Goal: Task Accomplishment & Management: Manage account settings

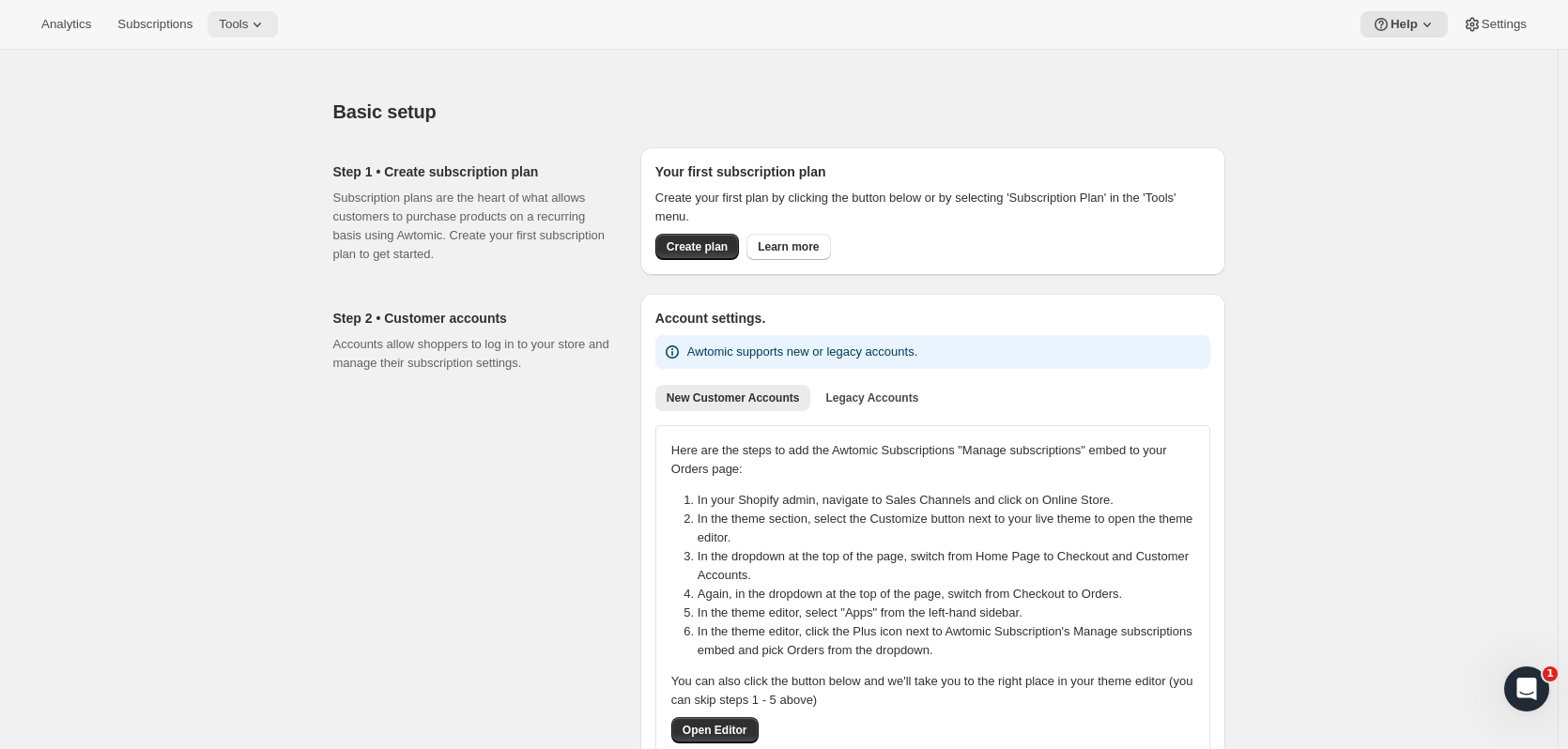
click at [241, 20] on span "Tools" at bounding box center [234, 23] width 29 height 15
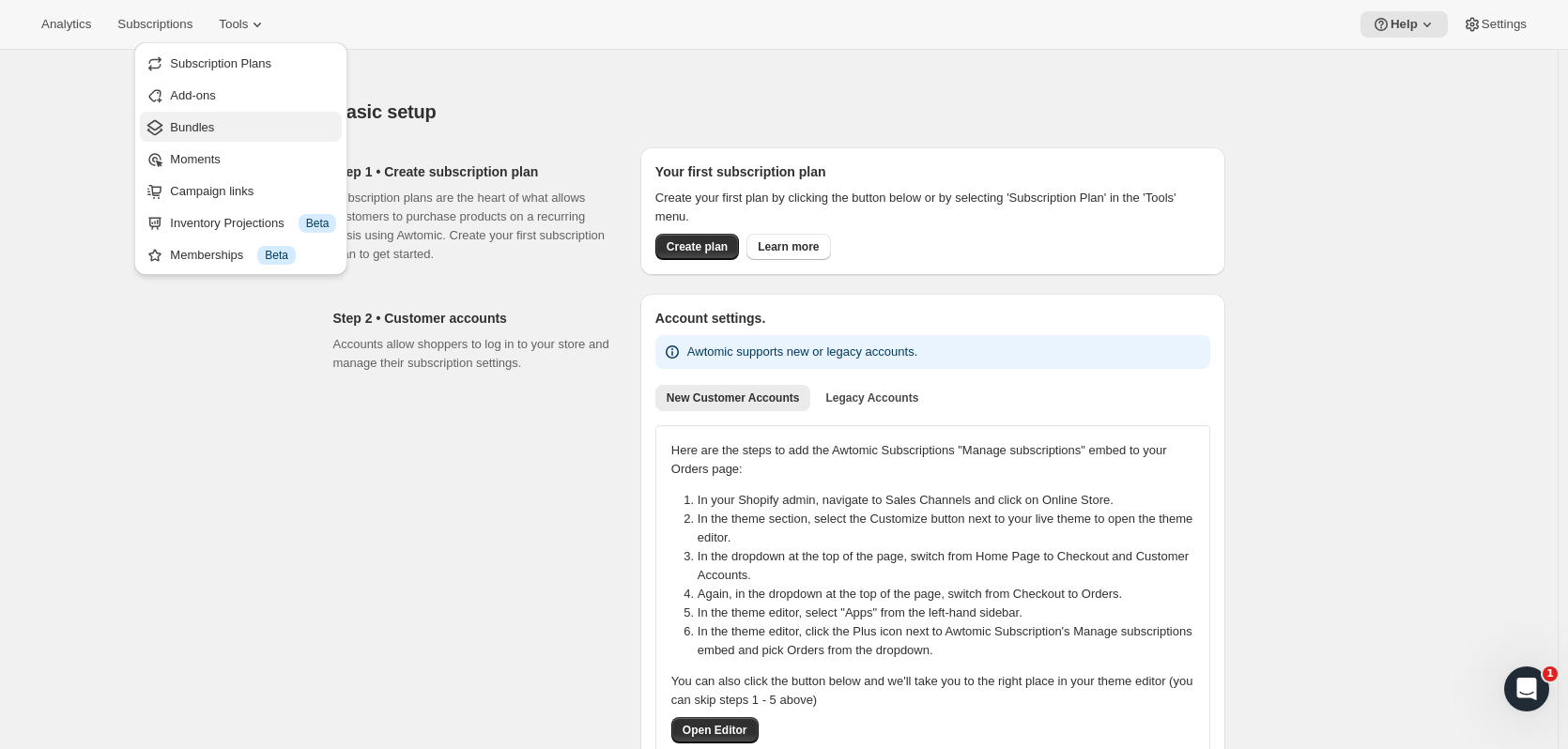
click at [248, 129] on span "Bundles" at bounding box center [253, 127] width 166 height 19
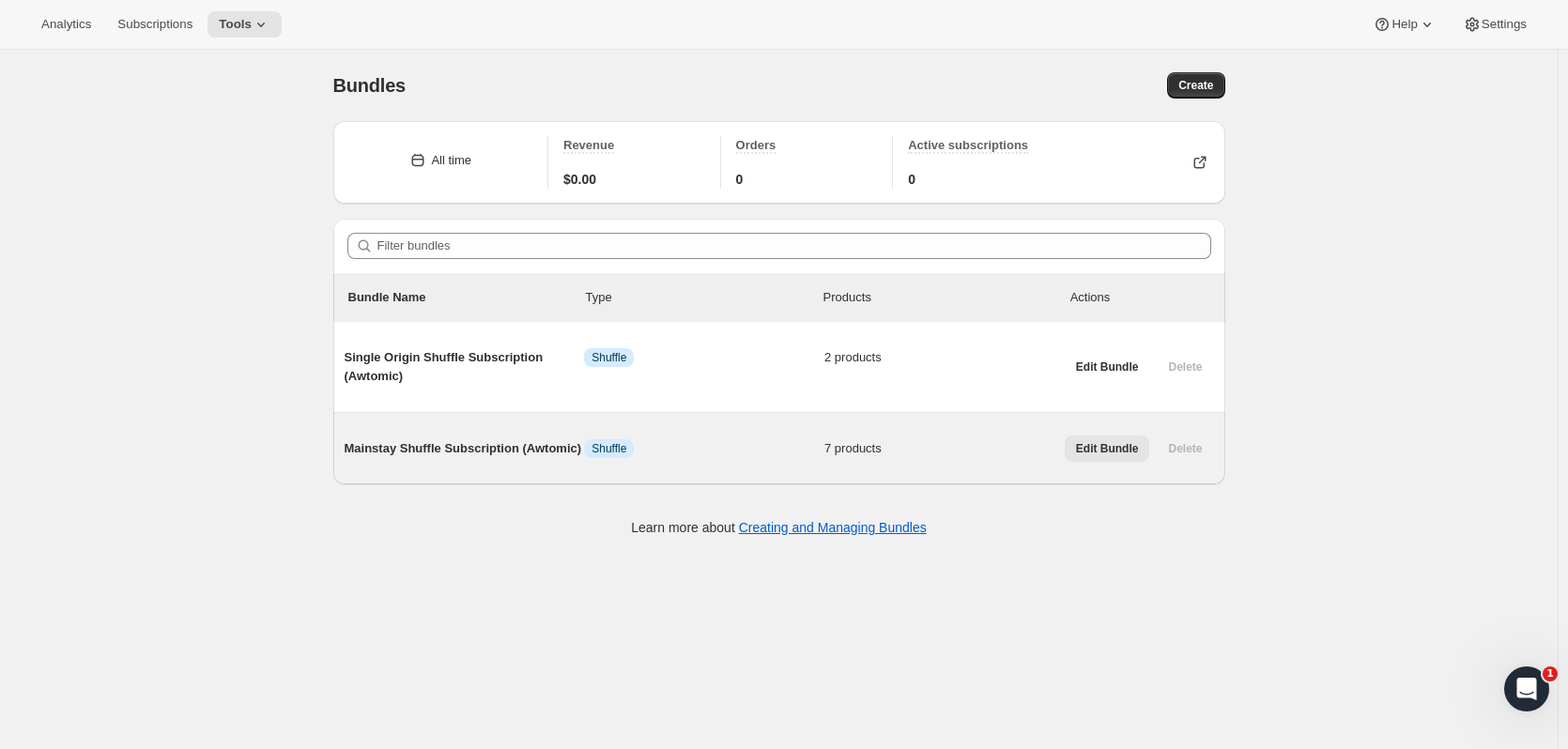
click at [1104, 449] on span "Edit Bundle" at bounding box center [1107, 448] width 63 height 15
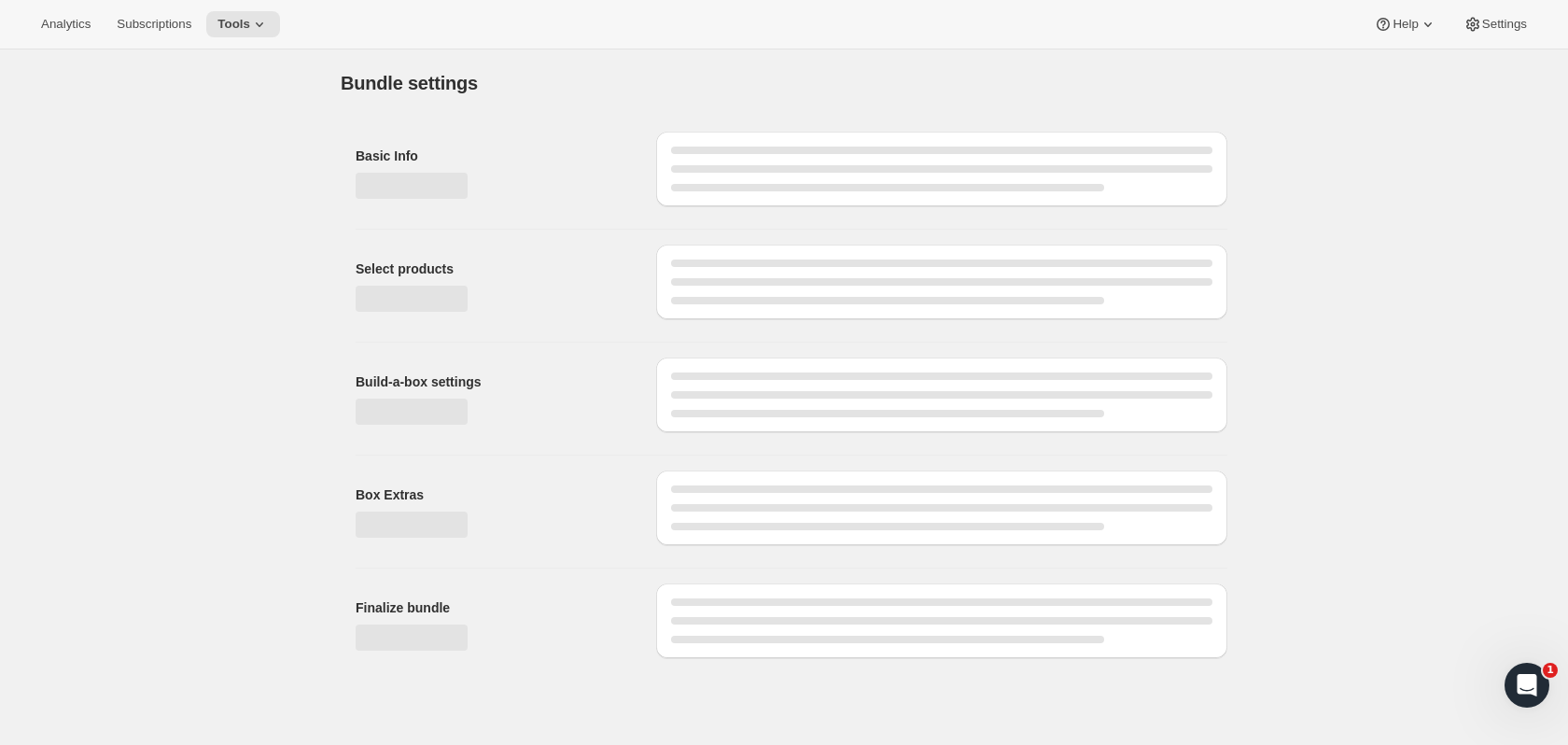
type input "Mainstay Shuffle Subscription (Awtomic)"
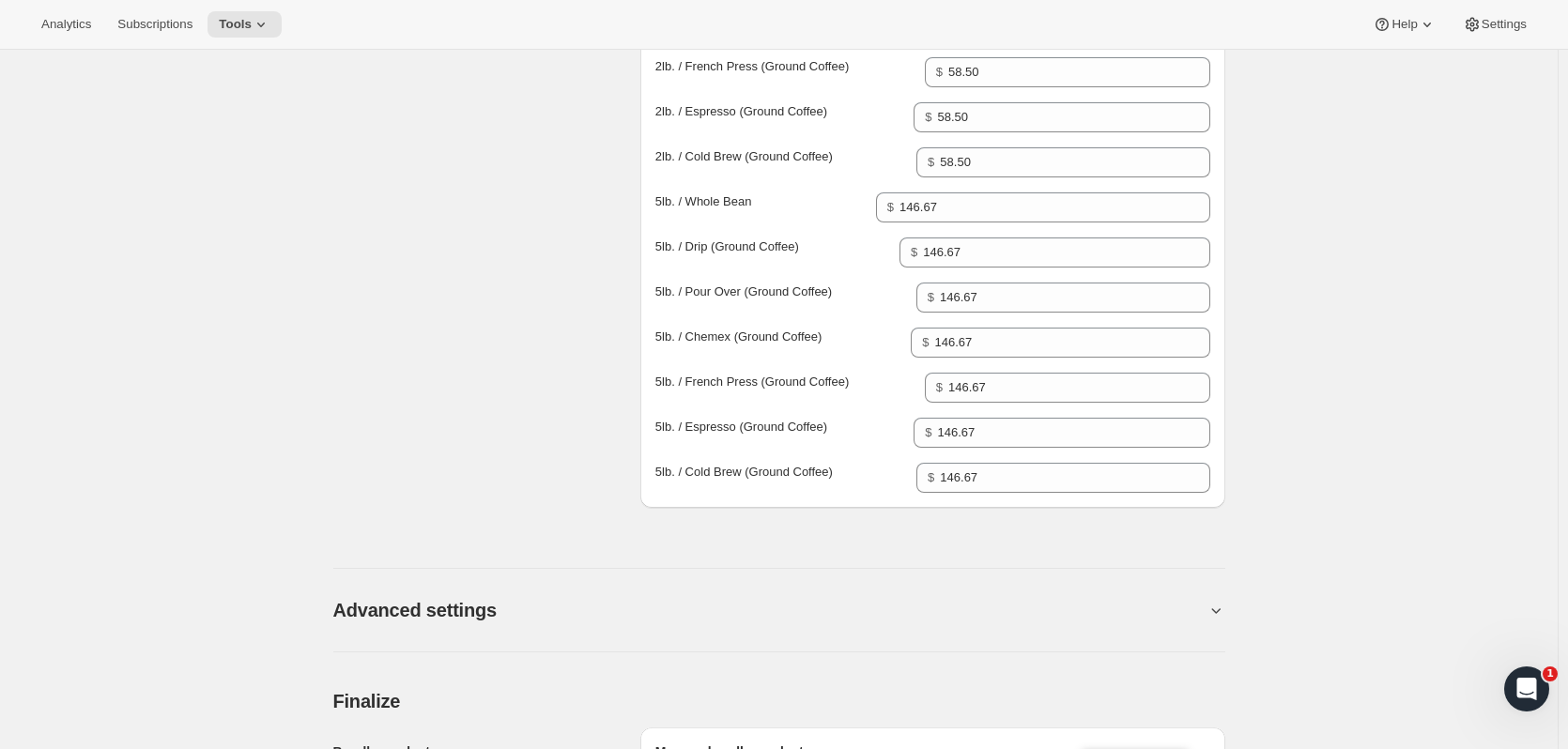
scroll to position [1971, 0]
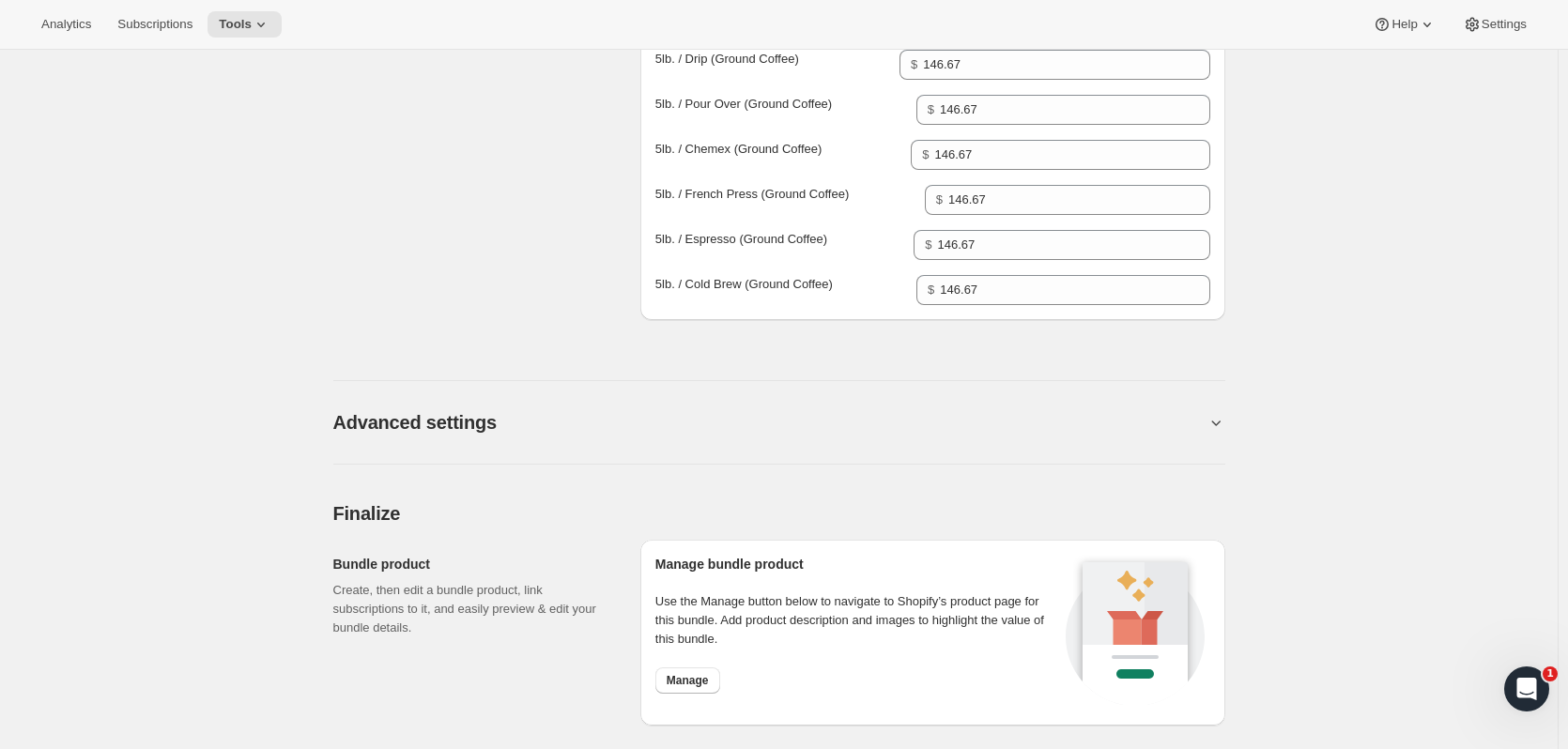
click at [460, 424] on h2 "Advanced settings" at bounding box center [415, 421] width 163 height 22
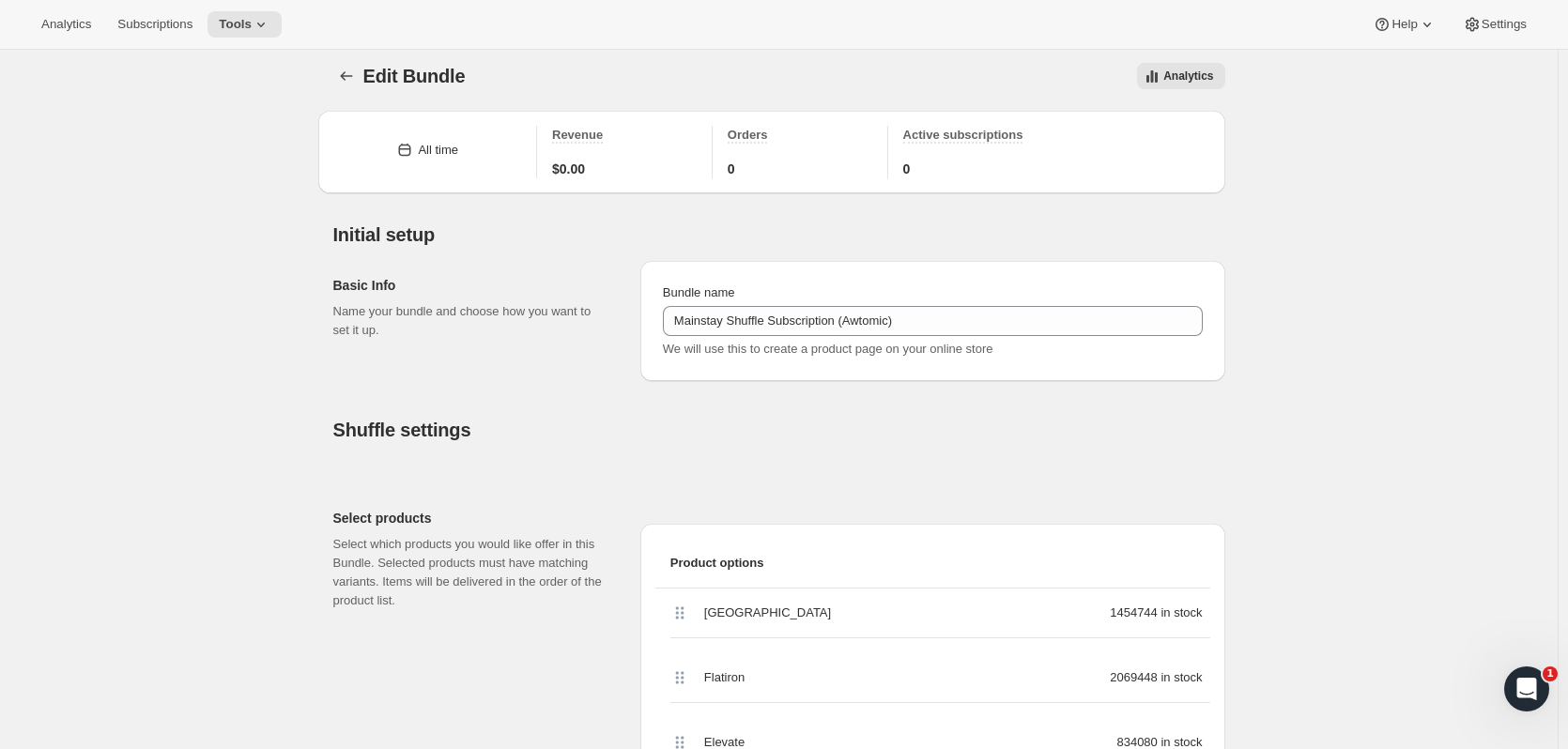
scroll to position [0, 0]
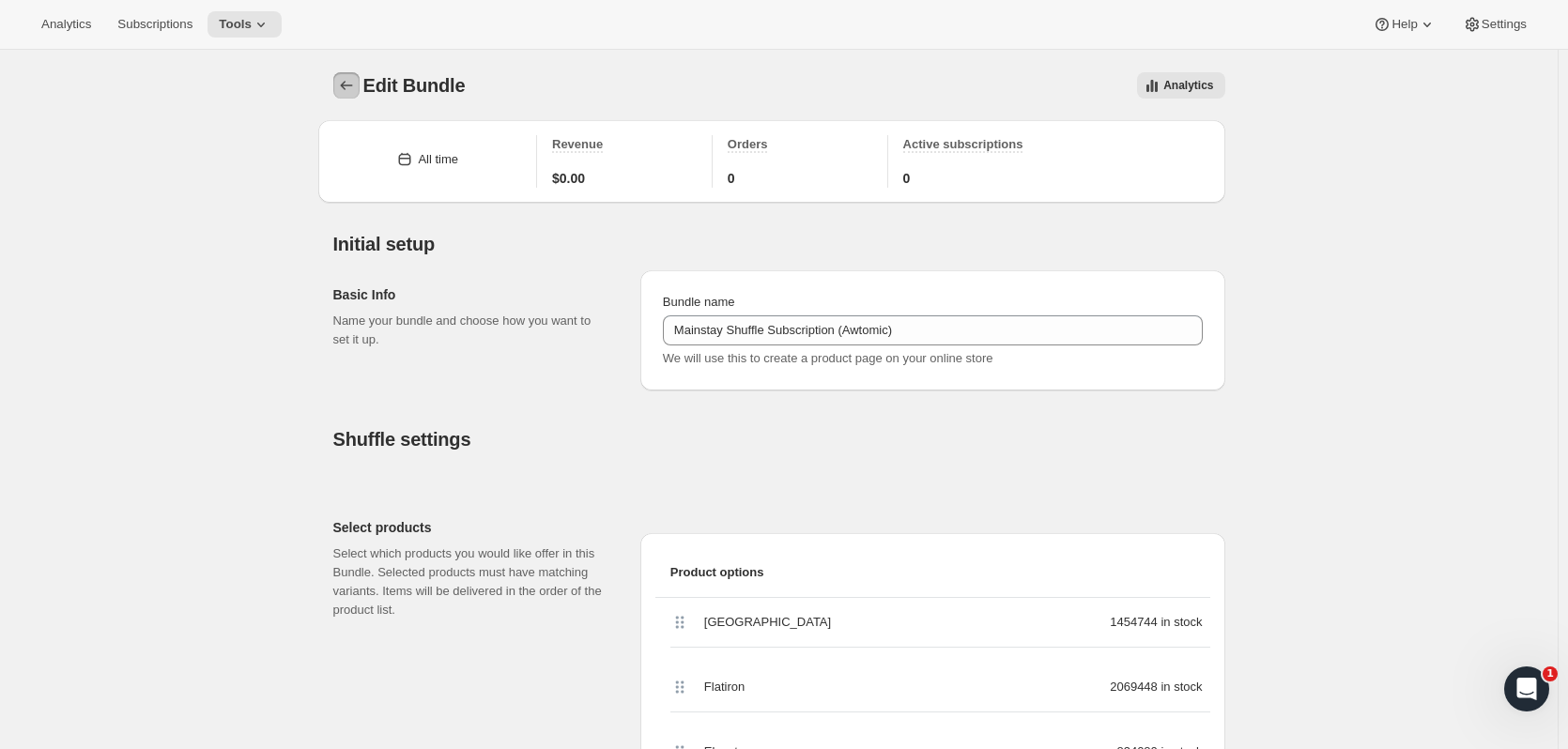
click at [360, 92] on button "Bundles" at bounding box center [346, 85] width 26 height 26
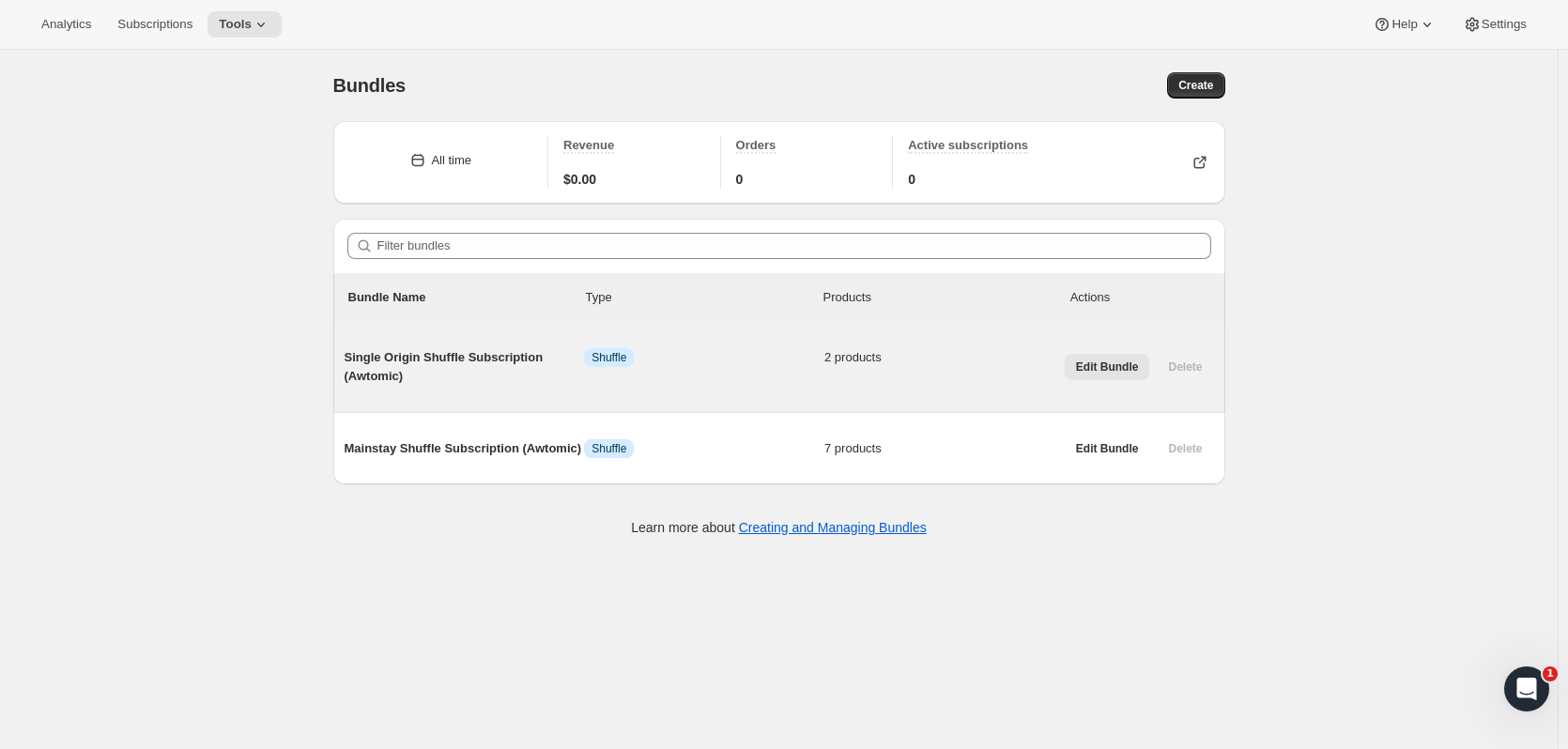
click at [1112, 362] on span "Edit Bundle" at bounding box center [1107, 367] width 63 height 15
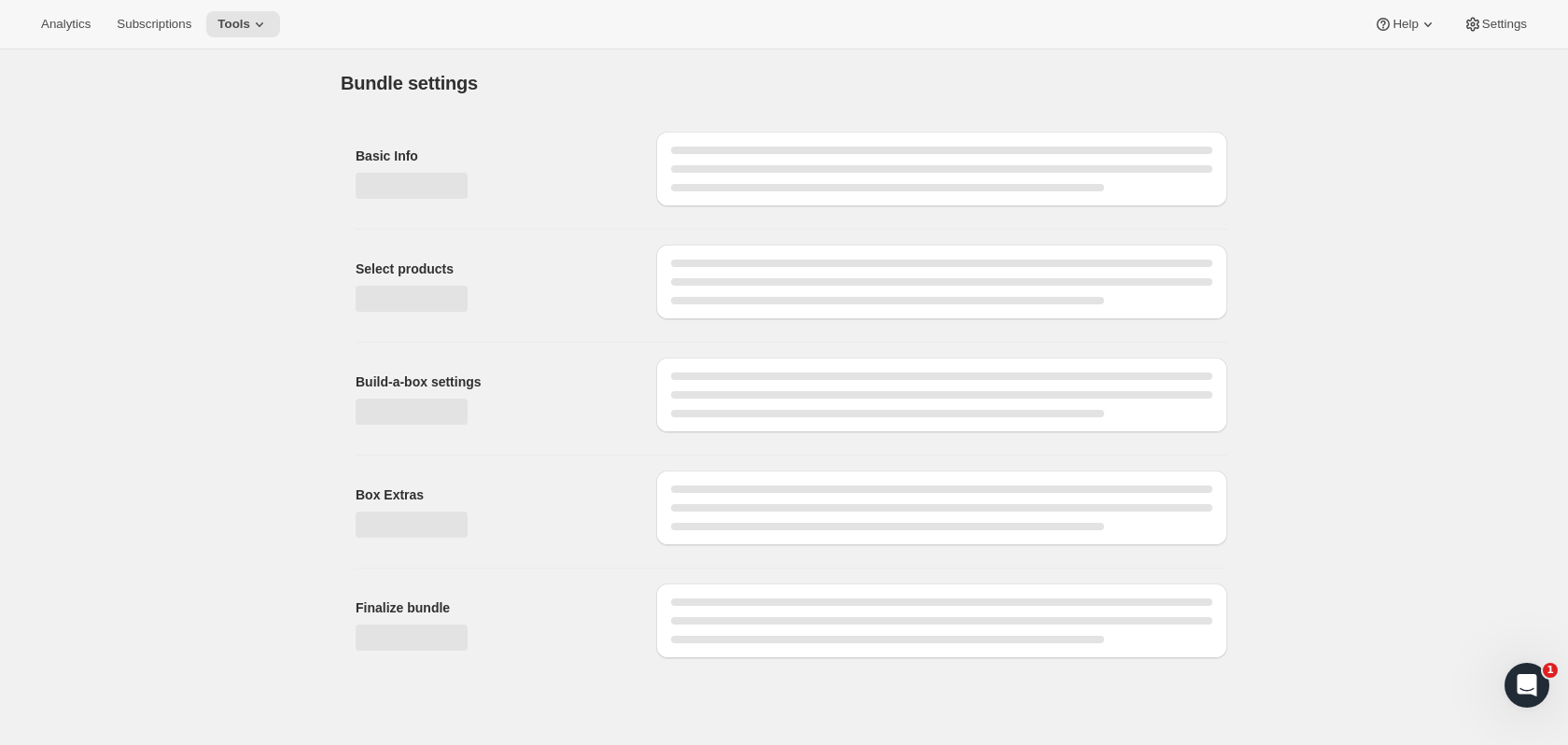
type input "Single Origin Shuffle Subscription (Awtomic)"
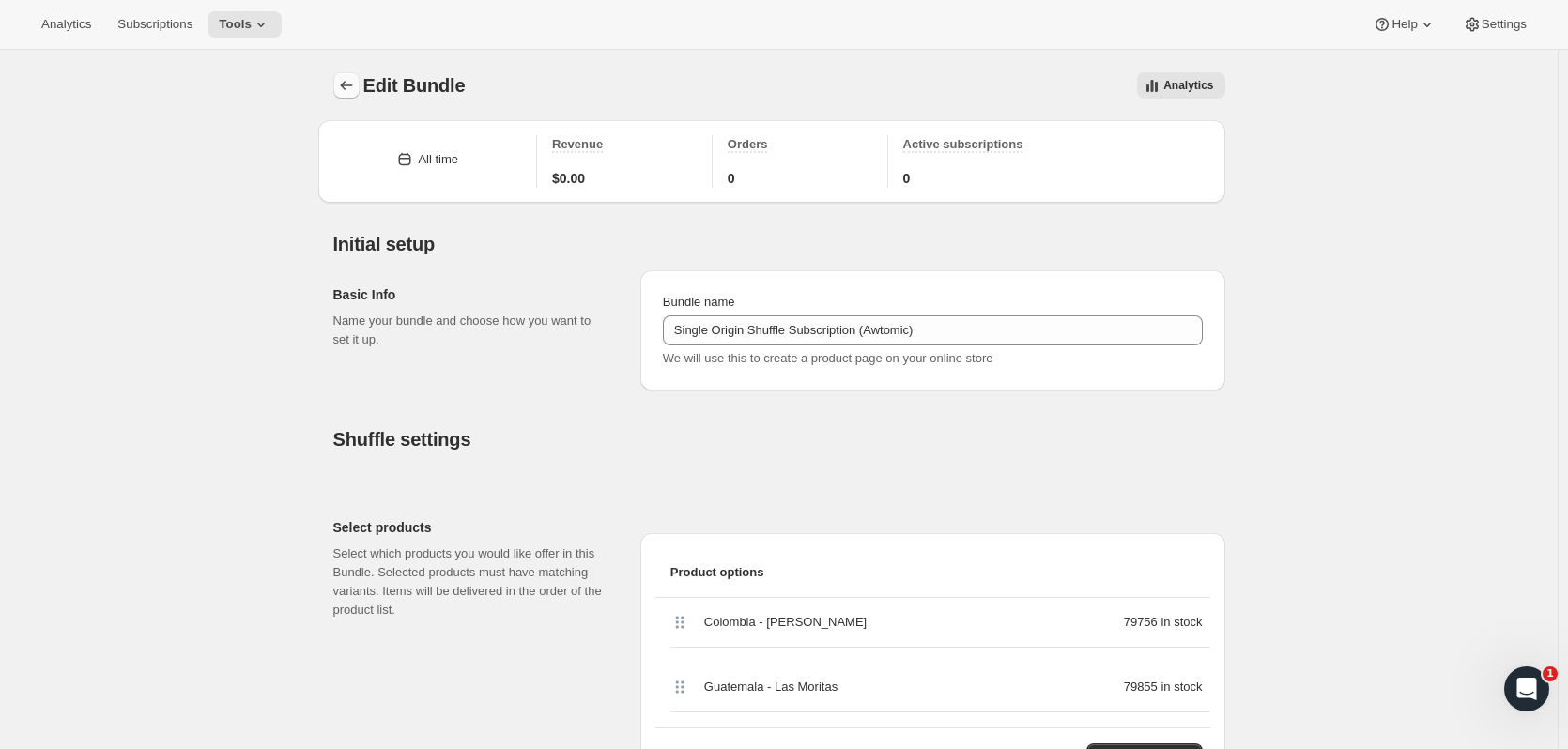
click at [347, 93] on icon "Bundles" at bounding box center [346, 85] width 19 height 19
